Goal: Find specific page/section: Locate a particular part of the current website

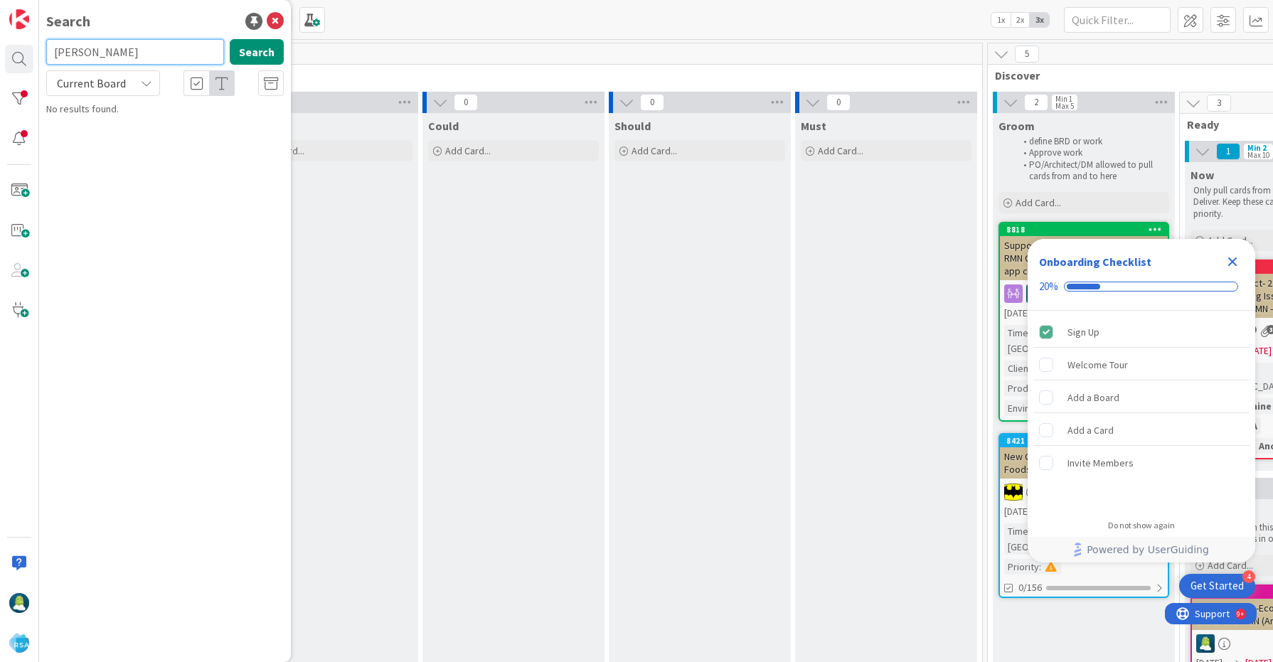
type input "edward"
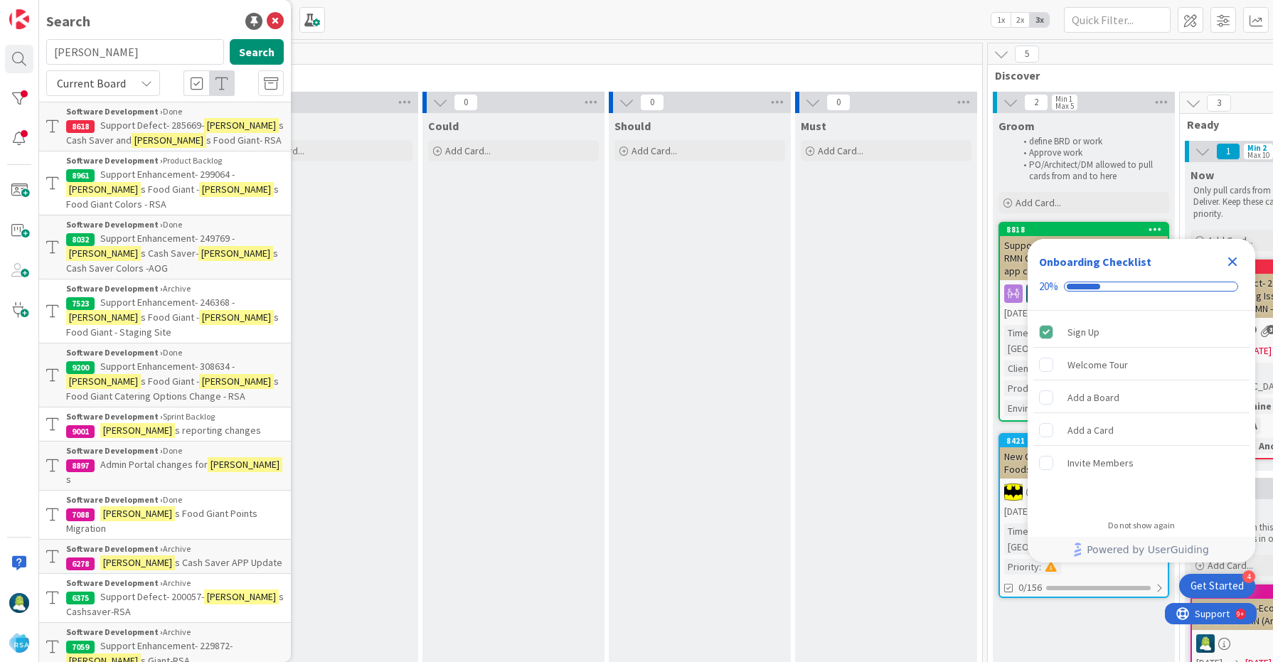
click at [187, 183] on span "s Food Giant Colors - RSA" at bounding box center [172, 197] width 213 height 28
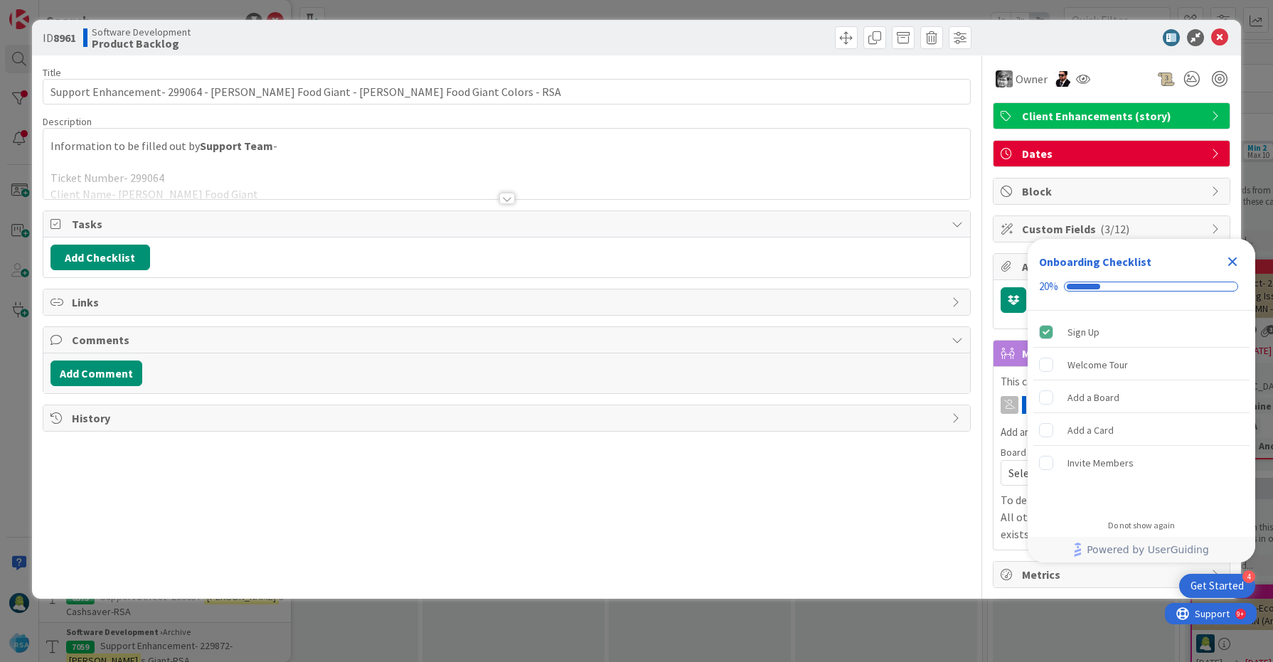
click at [262, 176] on div at bounding box center [506, 181] width 927 height 36
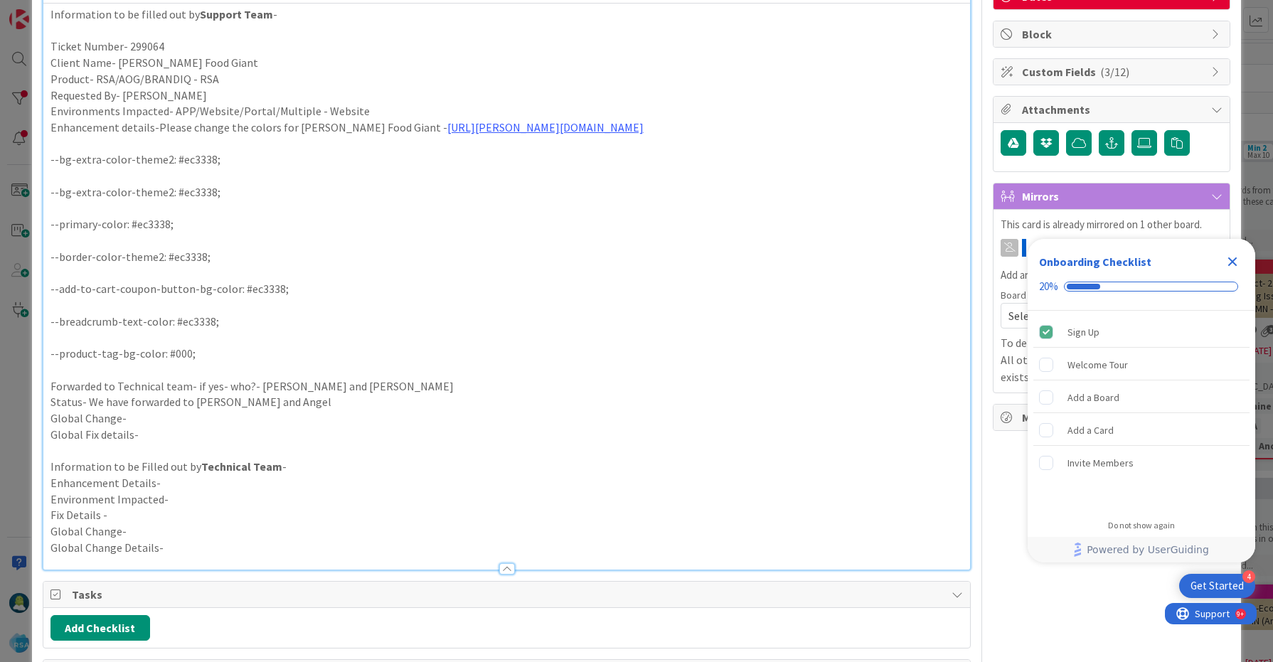
scroll to position [161, 0]
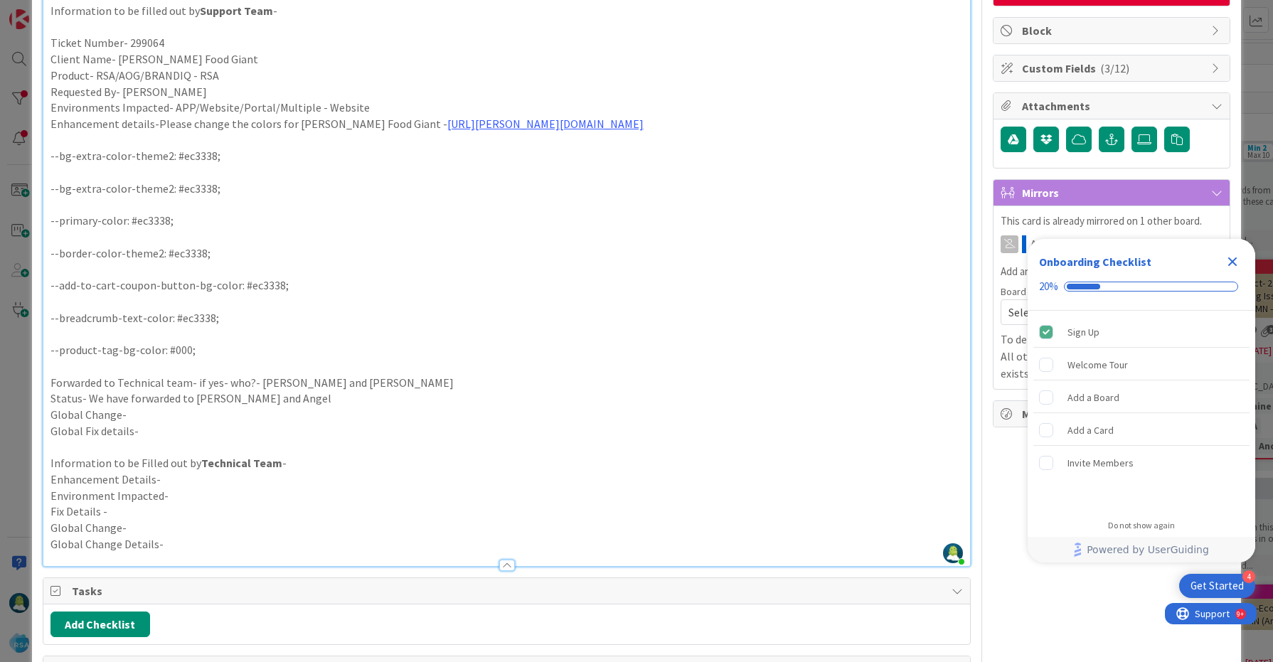
click at [1234, 263] on icon "Close Checklist" at bounding box center [1232, 261] width 9 height 9
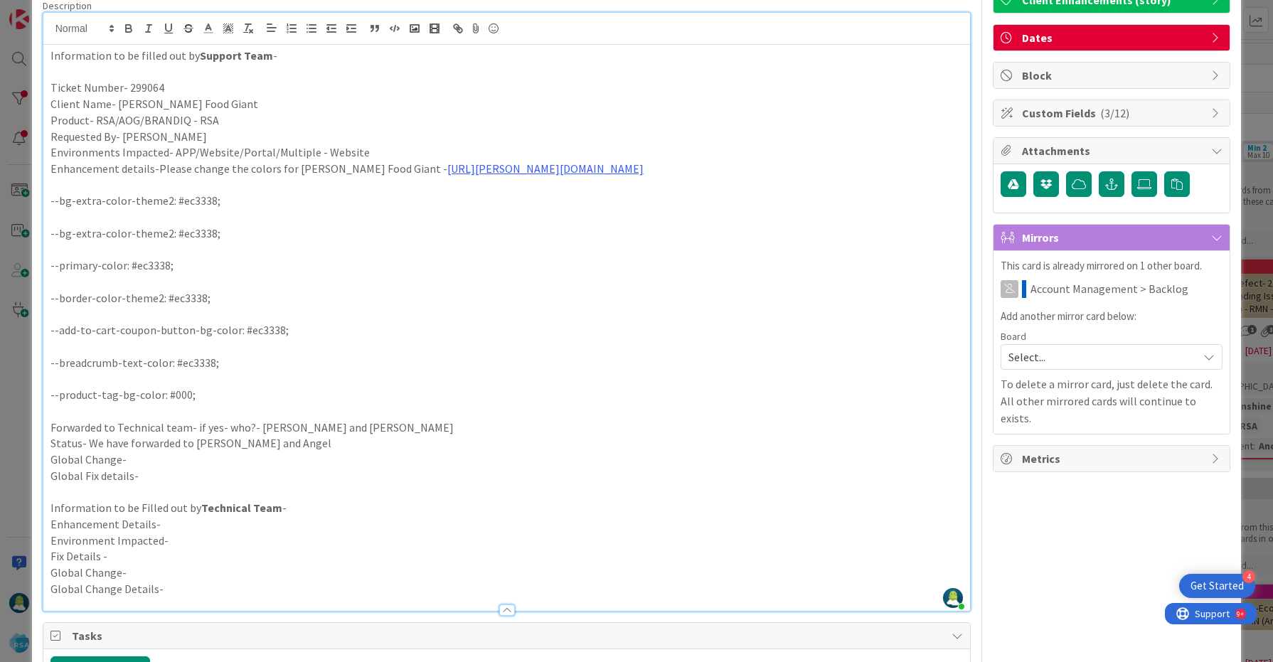
scroll to position [0, 0]
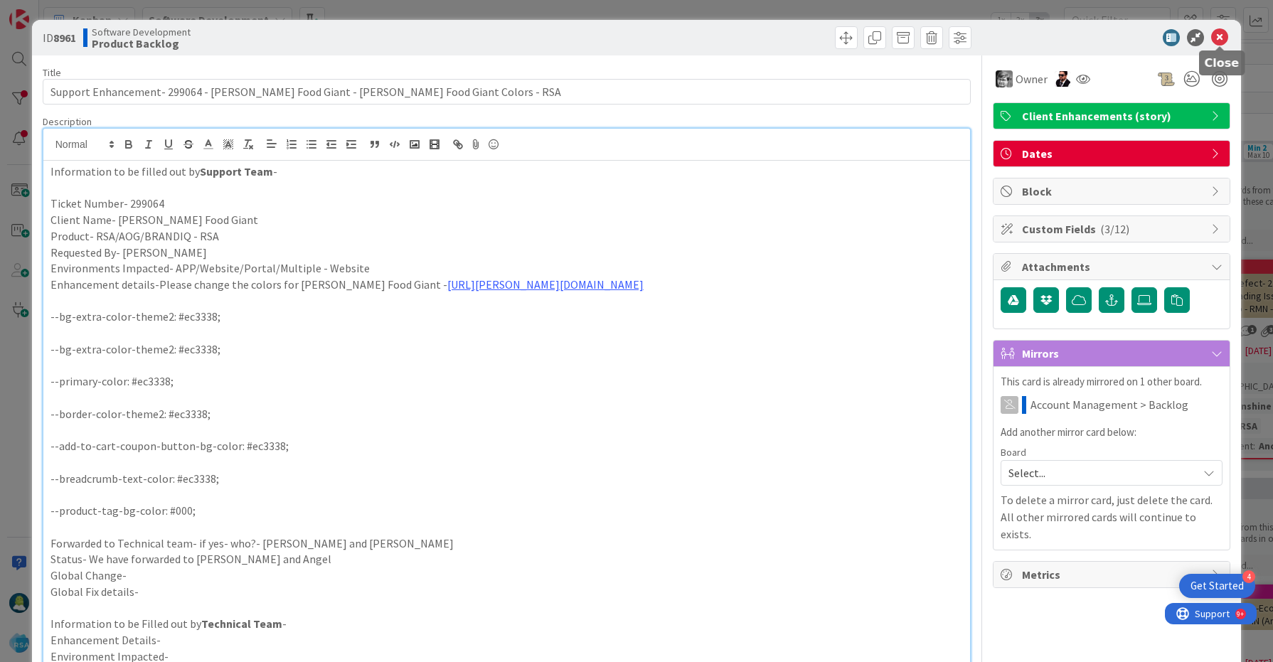
click at [1223, 38] on icon at bounding box center [1219, 37] width 17 height 17
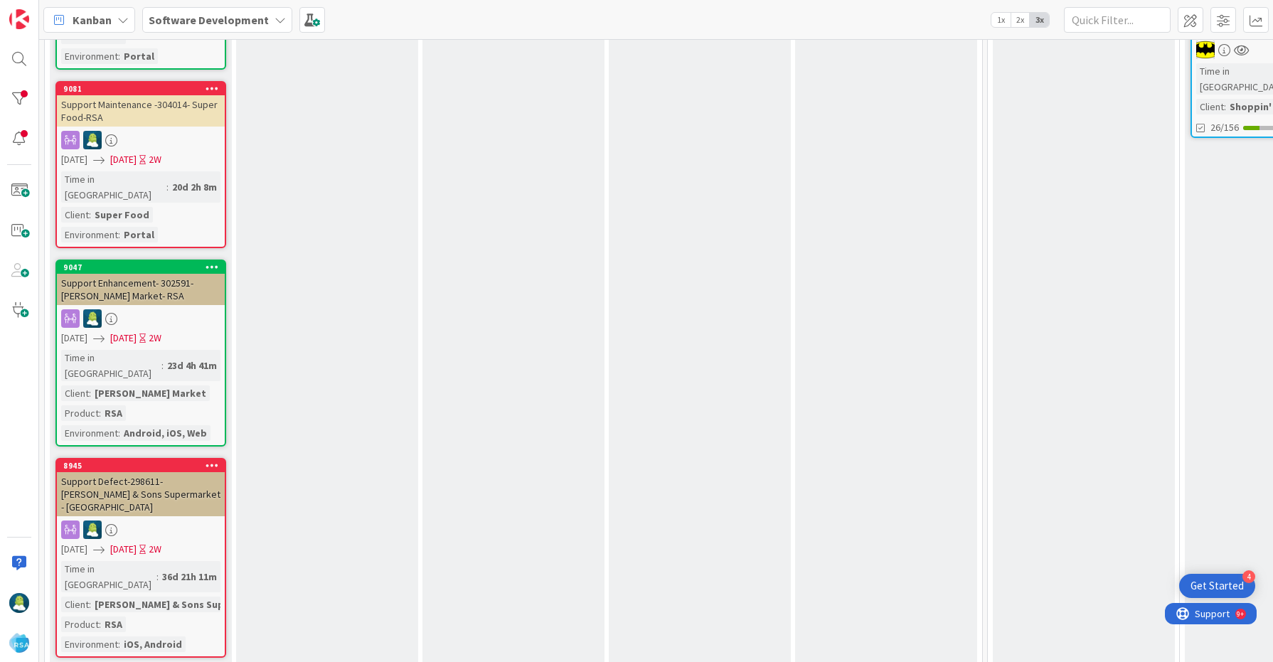
scroll to position [804, 0]
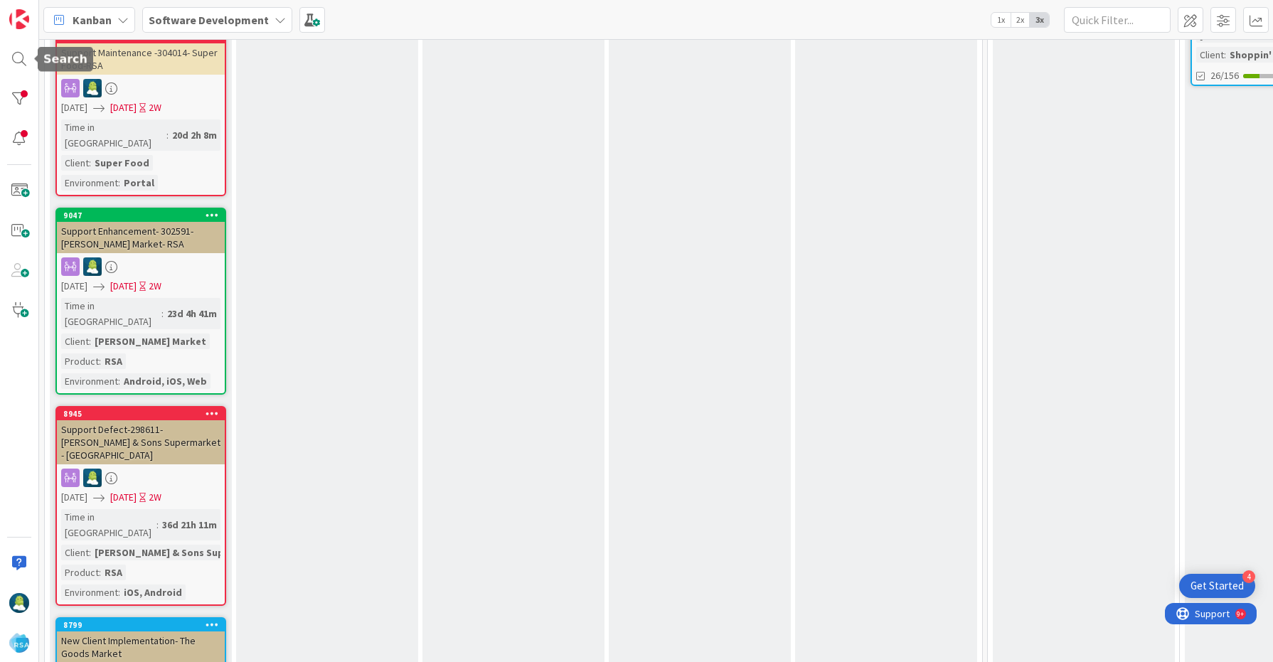
click at [4, 64] on div at bounding box center [19, 331] width 39 height 662
click at [21, 60] on div at bounding box center [19, 59] width 28 height 28
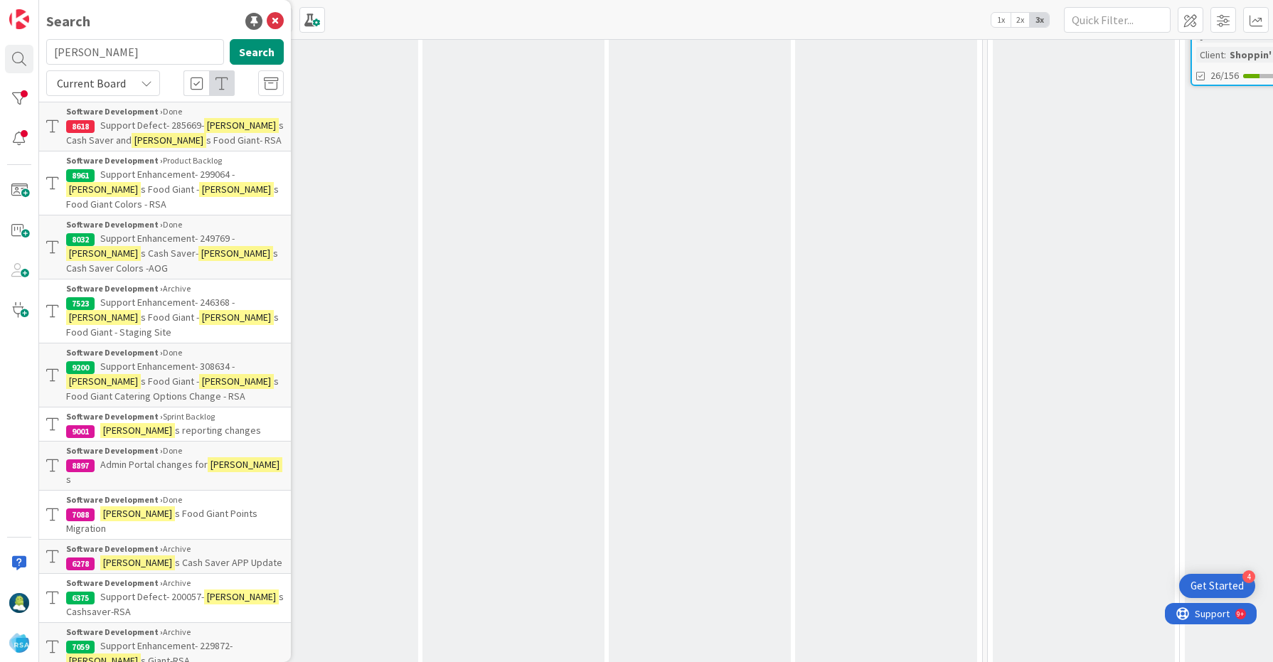
click at [68, 59] on input "edward" at bounding box center [135, 52] width 178 height 26
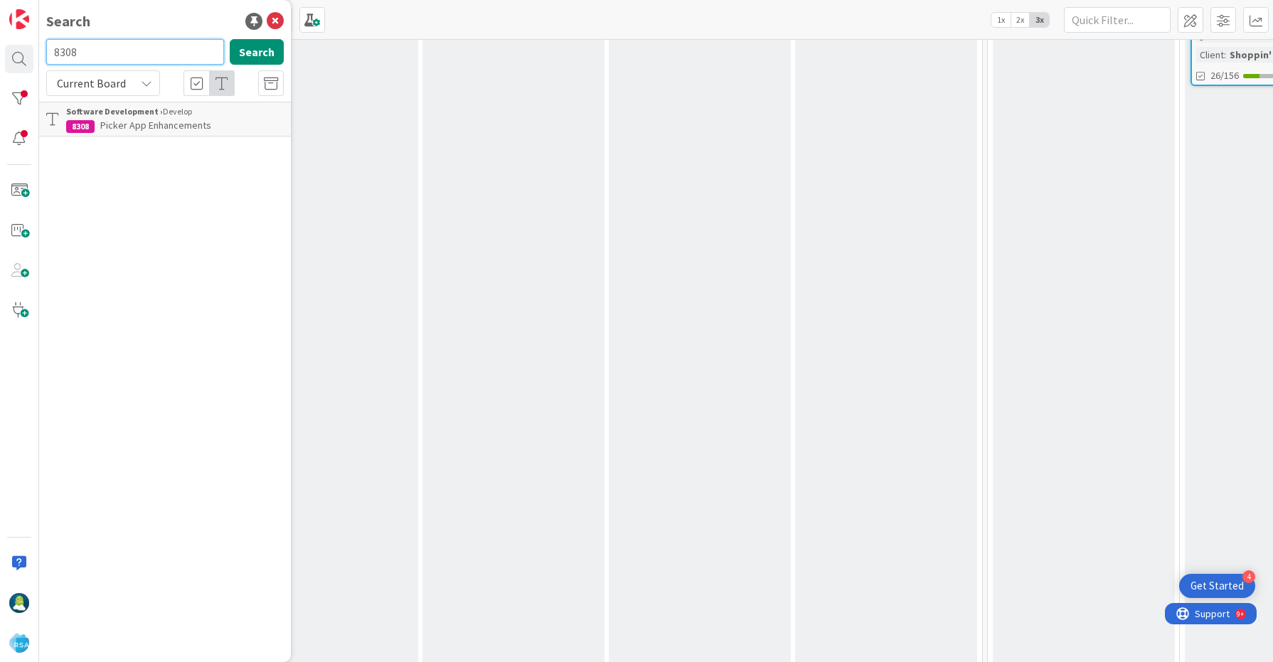
click at [70, 53] on input "8308" at bounding box center [135, 52] width 178 height 26
paste input "926"
type input "9268"
click at [60, 54] on input "9268" at bounding box center [135, 52] width 178 height 26
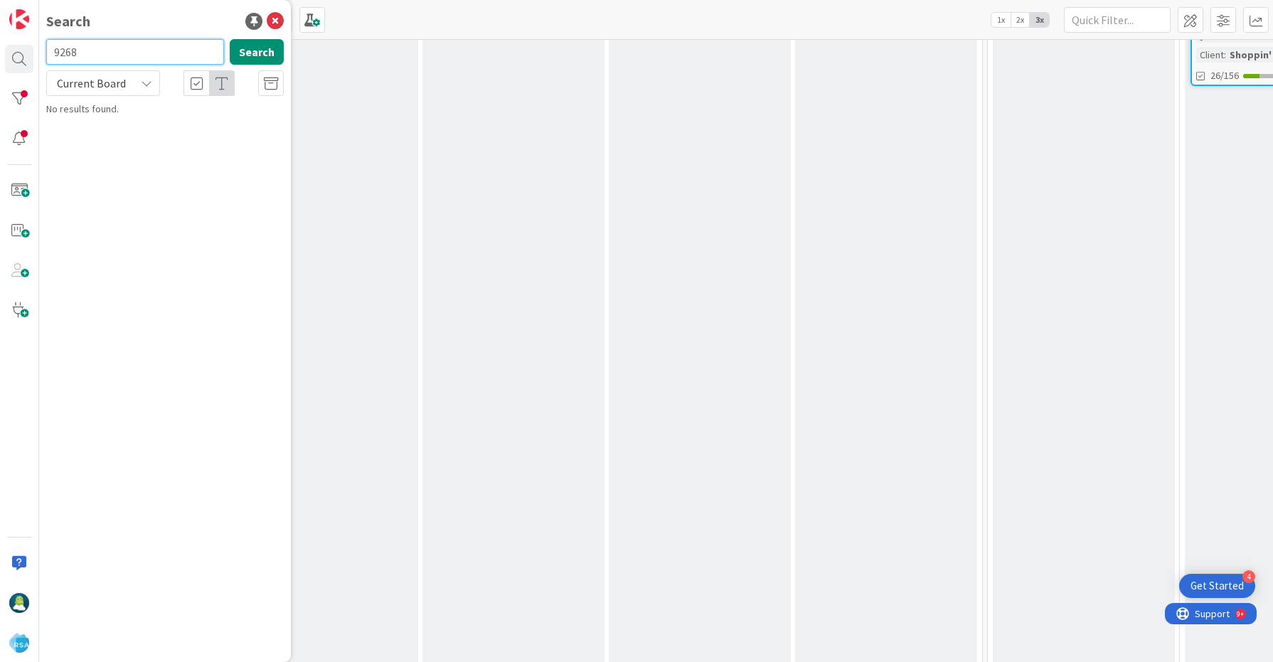
click at [60, 54] on input "9268" at bounding box center [135, 52] width 178 height 26
